Goal: Task Accomplishment & Management: Manage account settings

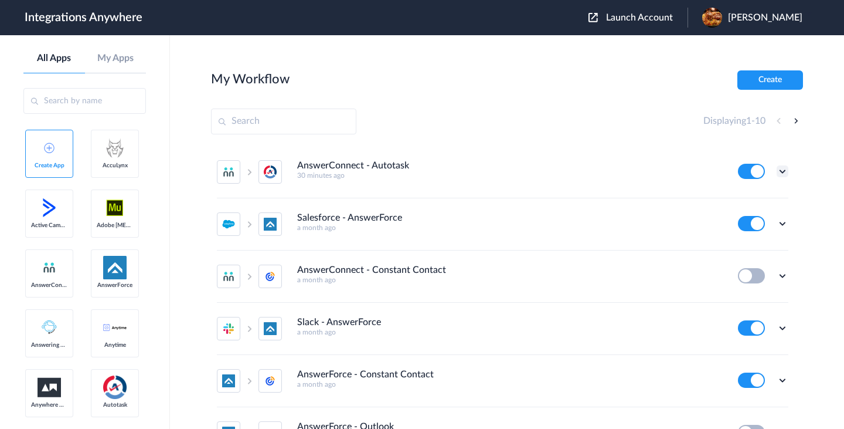
click at [781, 172] on icon at bounding box center [783, 171] width 12 height 12
click at [741, 216] on link "Task history" at bounding box center [749, 220] width 56 height 8
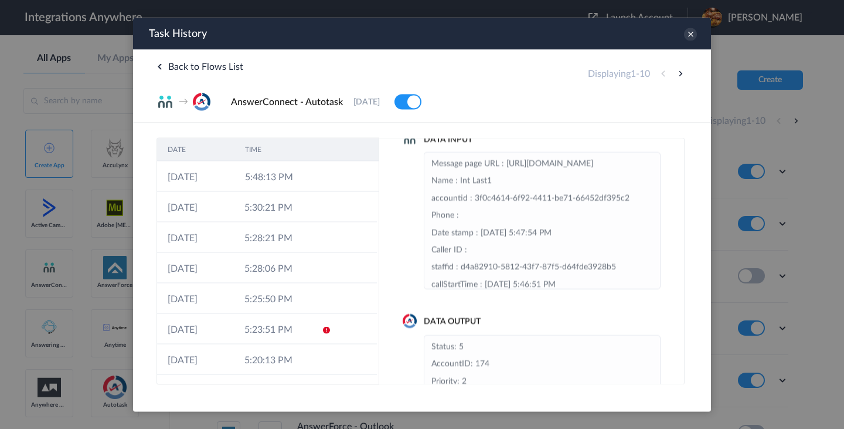
scroll to position [106, 0]
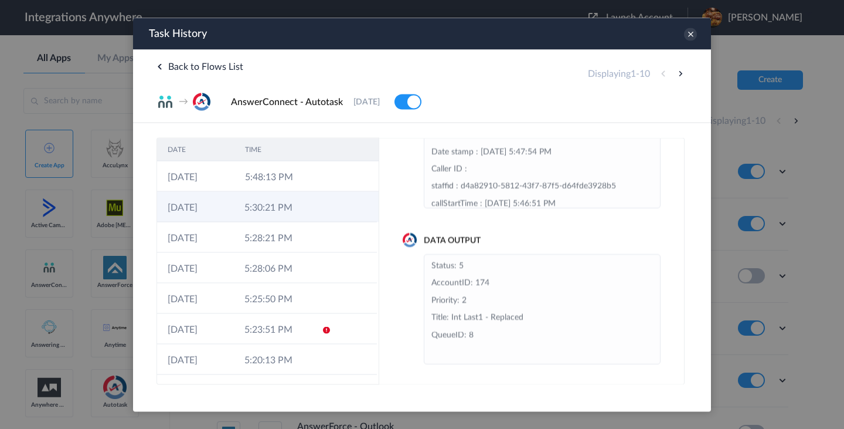
click at [308, 212] on td "5:30:21 PM" at bounding box center [272, 206] width 77 height 30
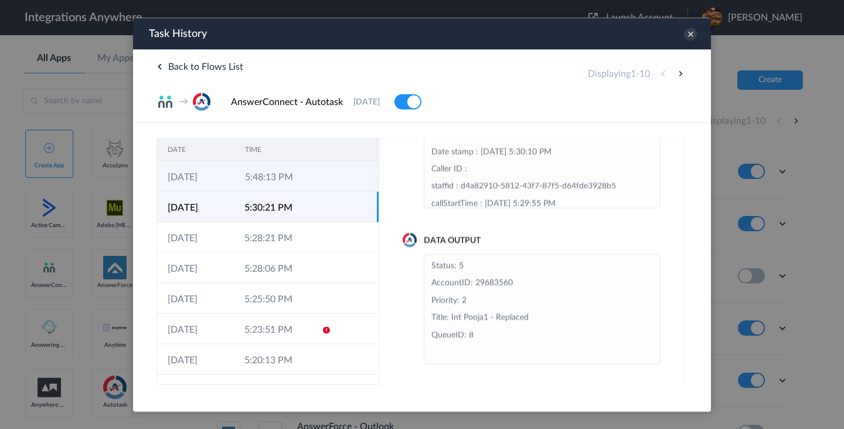
click at [310, 179] on td "5:48:13 PM" at bounding box center [273, 176] width 77 height 30
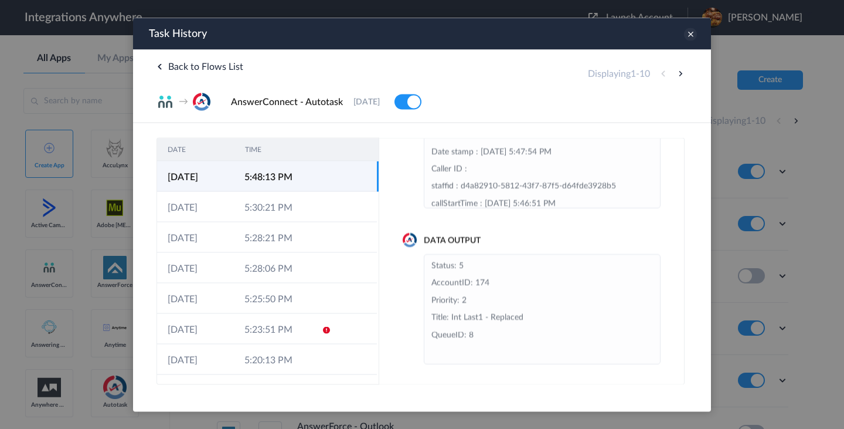
click at [690, 36] on icon at bounding box center [690, 34] width 13 height 13
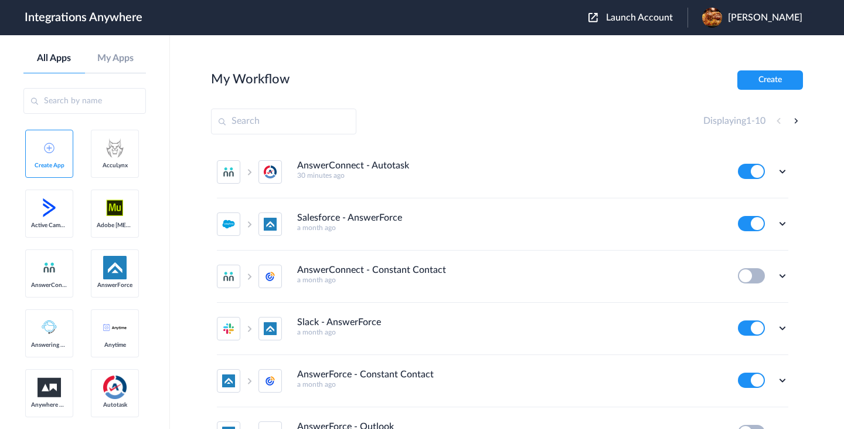
click at [746, 21] on span "[PERSON_NAME]" at bounding box center [765, 17] width 74 height 11
click at [737, 60] on main "My Workflow Create Displaying 1 - 10 AnswerConnect - Autotask 30 minutes ago Ed…" at bounding box center [507, 231] width 674 height 393
click at [757, 26] on div "[PERSON_NAME]" at bounding box center [758, 18] width 112 height 20
click at [743, 49] on li "Logout" at bounding box center [751, 48] width 127 height 22
click at [677, 44] on main "My Workflow Create Displaying 1 - 10 AnswerConnect - Autotask 30 minutes ago Ed…" at bounding box center [507, 231] width 674 height 393
